Goal: Information Seeking & Learning: Find specific fact

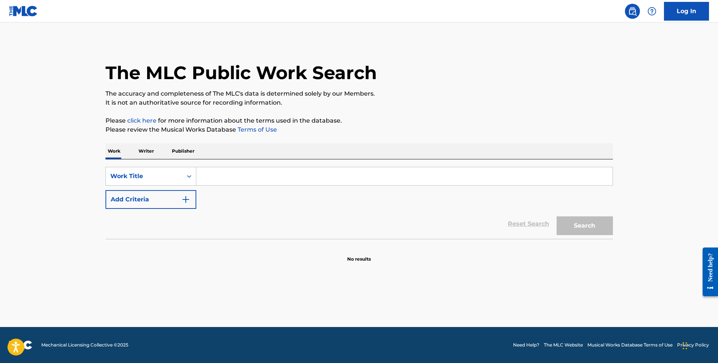
click at [219, 177] on input "Search Form" at bounding box center [404, 176] width 416 height 18
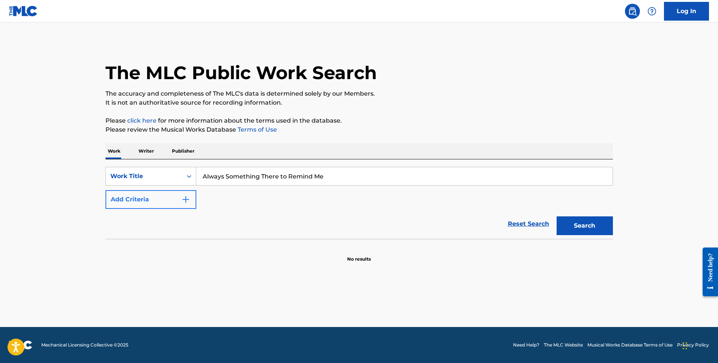
type input "Always Something There to Remind Me"
click at [125, 199] on button "Add Criteria" at bounding box center [150, 199] width 91 height 19
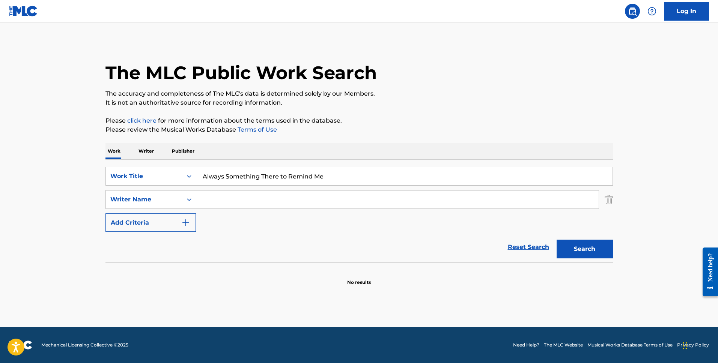
click at [230, 190] on div "Search Form" at bounding box center [397, 199] width 403 height 19
click at [227, 192] on input "Search Form" at bounding box center [397, 200] width 402 height 18
type input "[PERSON_NAME]"
click at [557, 240] on button "Search" at bounding box center [585, 249] width 56 height 19
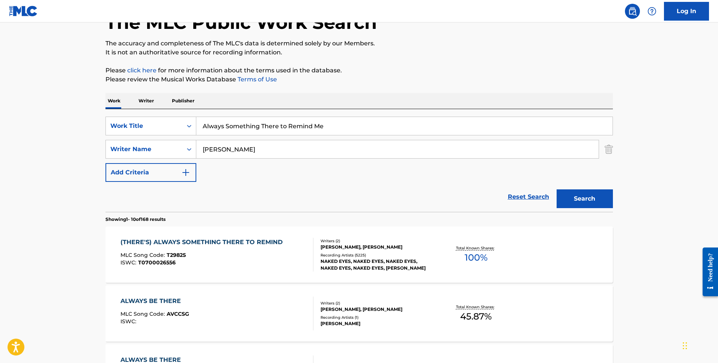
scroll to position [144, 0]
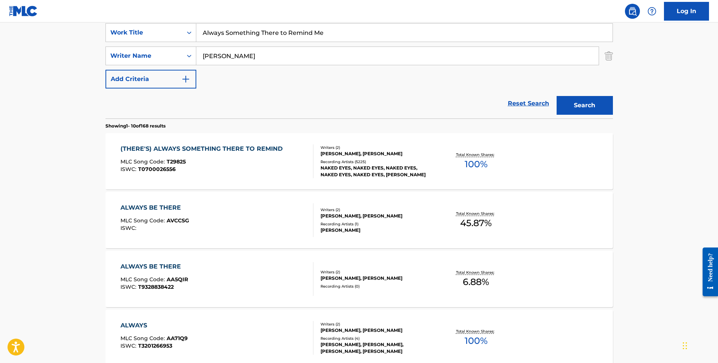
click at [356, 170] on div "NAKED EYES, NAKED EYES, NAKED EYES, NAKED EYES, NAKED EYES, [PERSON_NAME]" at bounding box center [377, 172] width 113 height 14
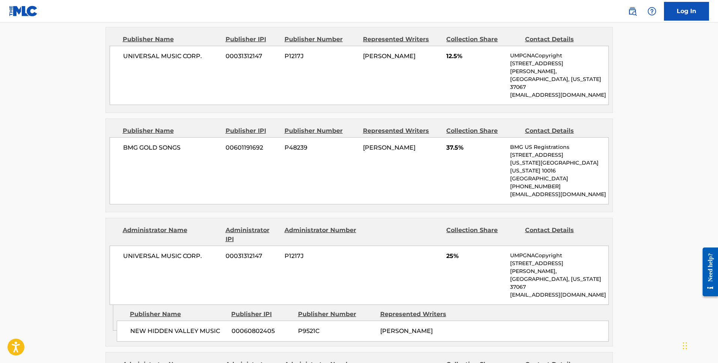
scroll to position [795, 0]
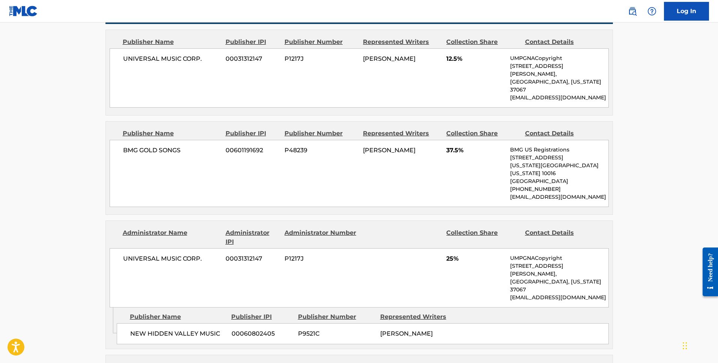
click at [421, 178] on div "BMG GOLD SONGS 00601191692 P48239 [PERSON_NAME] 37.5% BMG US Registrations [STR…" at bounding box center [359, 173] width 499 height 67
click at [378, 147] on span "[PERSON_NAME]" at bounding box center [389, 150] width 53 height 7
copy div "[PERSON_NAME]"
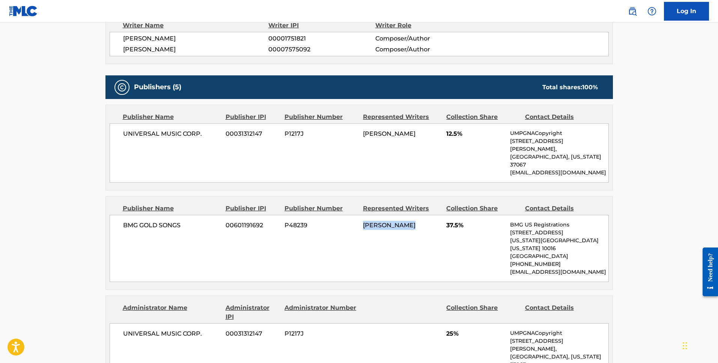
scroll to position [703, 0]
